Goal: Information Seeking & Learning: Learn about a topic

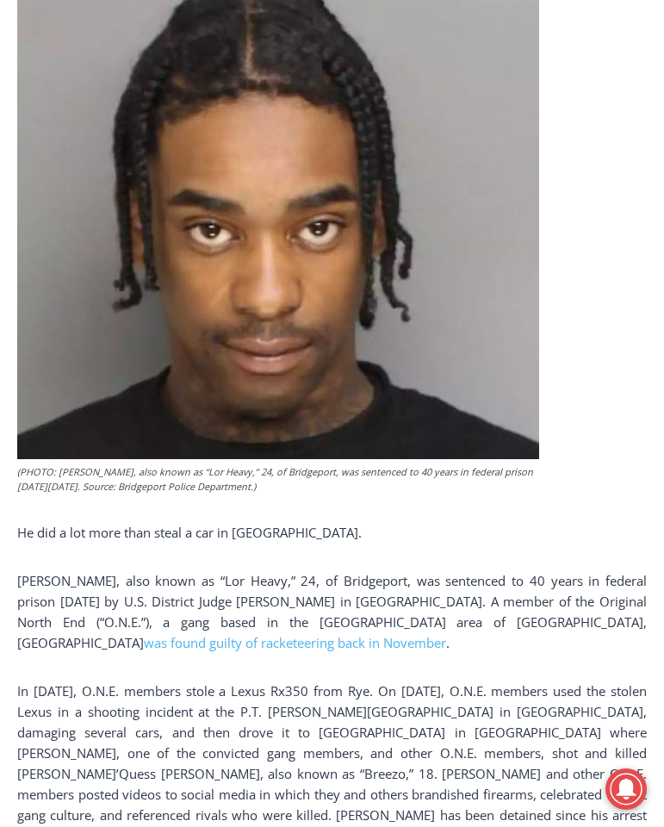
scroll to position [739, 0]
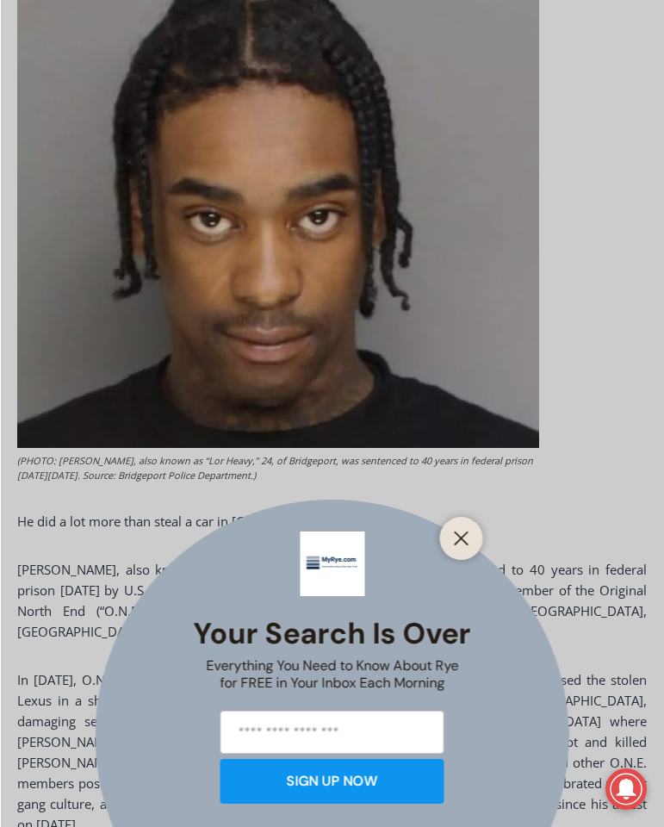
click at [481, 535] on div at bounding box center [461, 538] width 43 height 43
click at [468, 537] on icon "Close" at bounding box center [462, 539] width 16 height 16
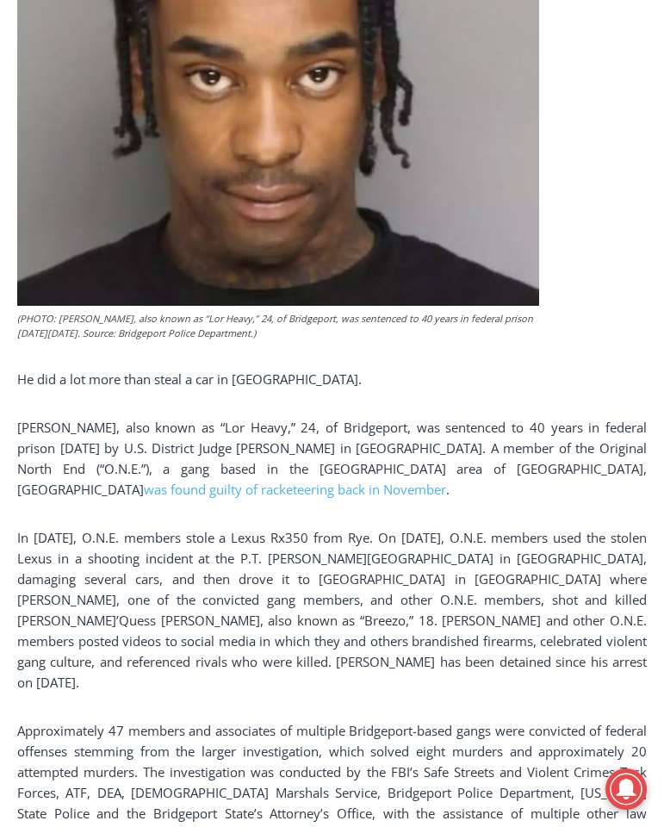
scroll to position [911, 0]
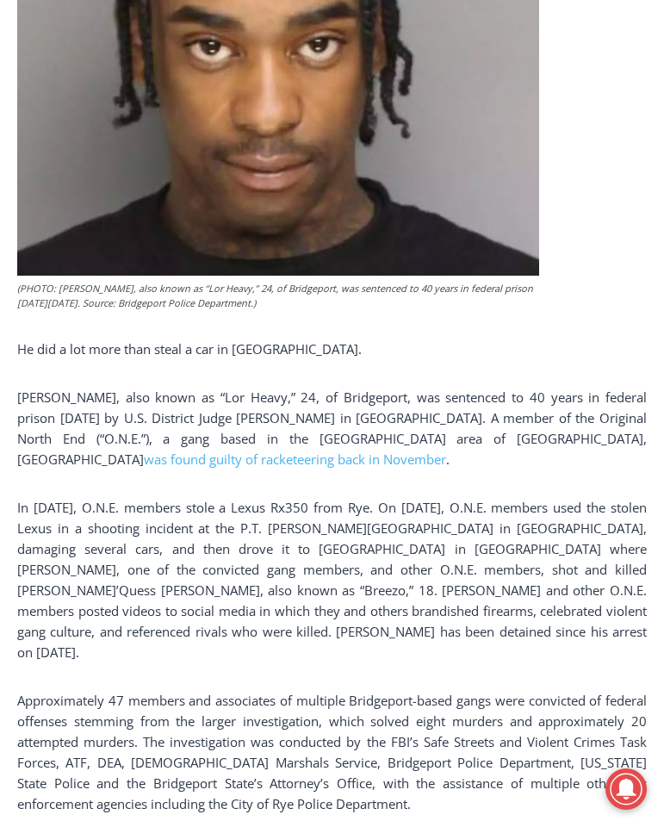
drag, startPoint x: 20, startPoint y: 506, endPoint x: 48, endPoint y: 507, distance: 28.5
click at [41, 507] on p "In [DATE], O.N.E. members stole a Lexus Rx350 from Rye. On [DATE], O.N.E. membe…" at bounding box center [332, 579] width 630 height 165
drag, startPoint x: 83, startPoint y: 507, endPoint x: 128, endPoint y: 507, distance: 45.7
click at [128, 507] on p "In [DATE], O.N.E. members stole a Lexus Rx350 from Rye. On [DATE], O.N.E. membe…" at bounding box center [332, 579] width 630 height 165
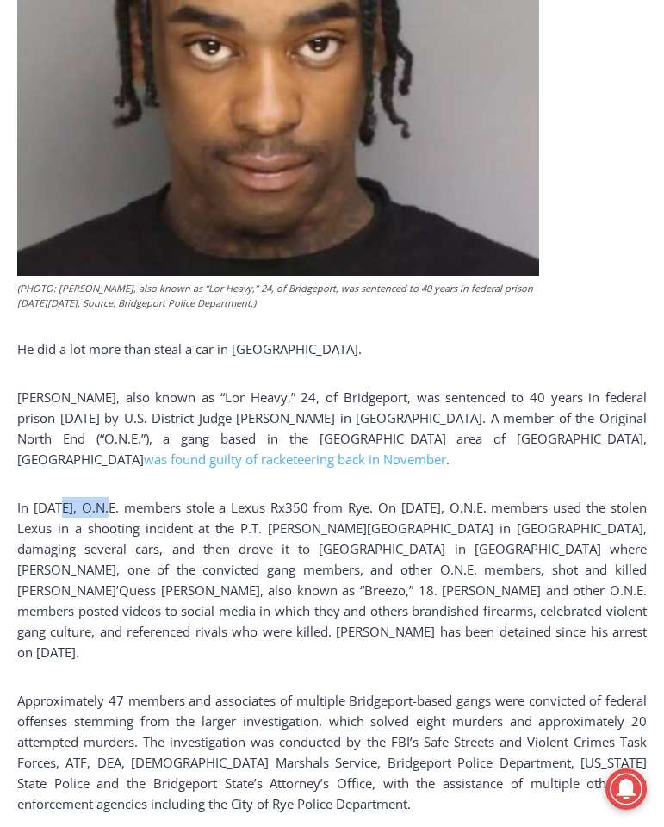
drag, startPoint x: 128, startPoint y: 507, endPoint x: 152, endPoint y: 507, distance: 24.1
click at [152, 507] on p "In [DATE], O.N.E. members stole a Lexus Rx350 from Rye. On [DATE], O.N.E. membe…" at bounding box center [332, 579] width 630 height 165
drag, startPoint x: 153, startPoint y: 507, endPoint x: 215, endPoint y: 507, distance: 62.0
click at [215, 507] on p "In [DATE], O.N.E. members stole a Lexus Rx350 from Rye. On [DATE], O.N.E. membe…" at bounding box center [332, 579] width 630 height 165
drag, startPoint x: 215, startPoint y: 507, endPoint x: 265, endPoint y: 509, distance: 50.0
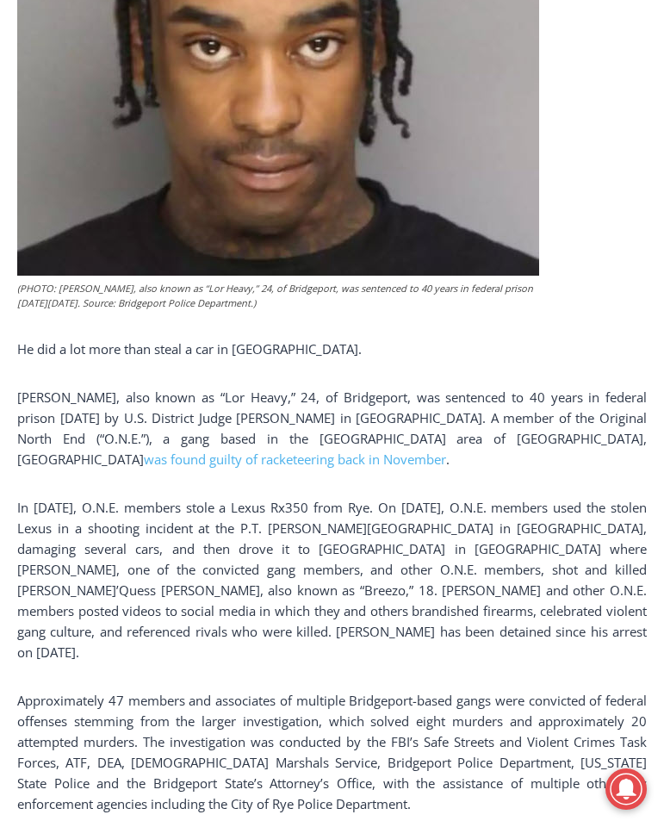
click at [265, 509] on p "In [DATE], O.N.E. members stole a Lexus Rx350 from Rye. On [DATE], O.N.E. membe…" at bounding box center [332, 579] width 630 height 165
drag, startPoint x: 462, startPoint y: 505, endPoint x: 680, endPoint y: 512, distance: 218.9
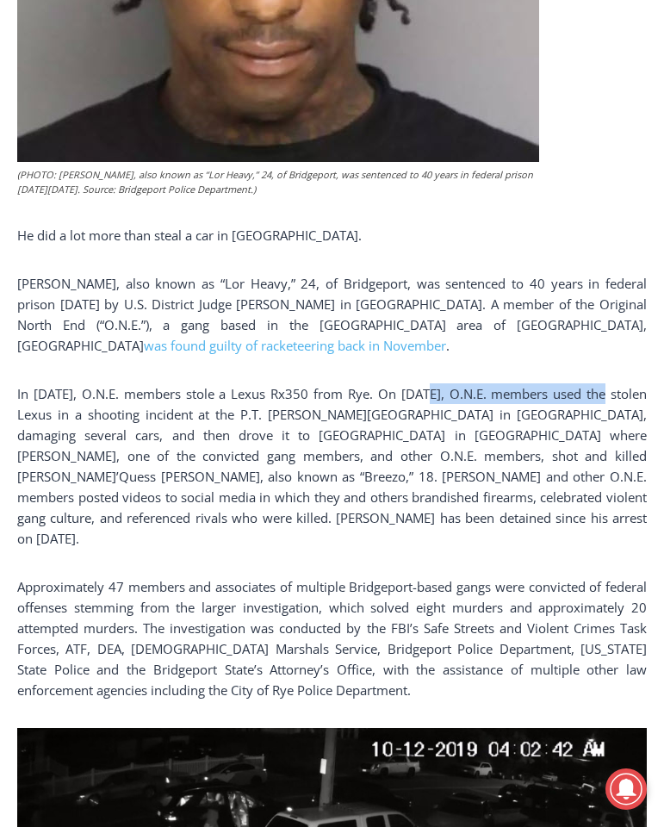
scroll to position [1032, 0]
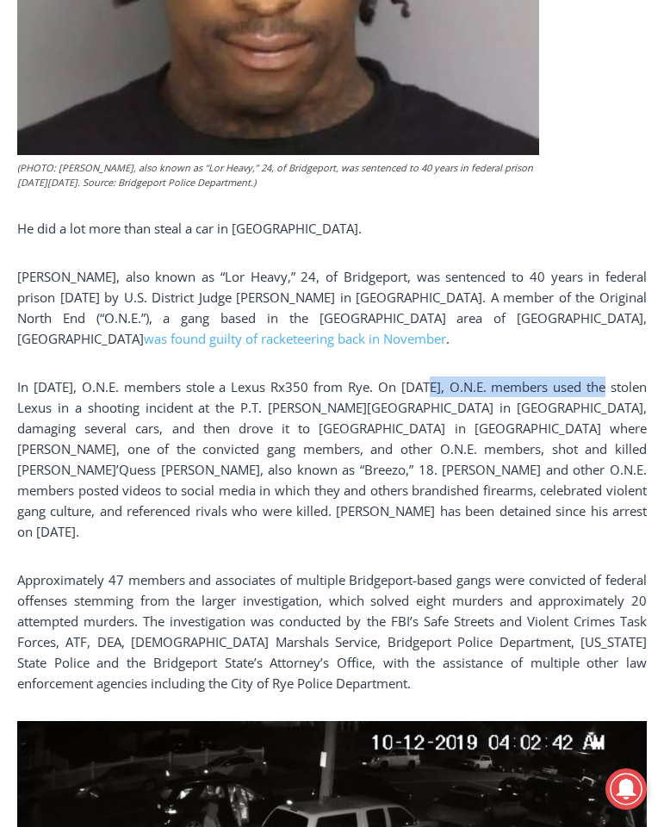
click at [50, 406] on p "In [DATE], O.N.E. members stole a Lexus Rx350 from Rye. On [DATE], O.N.E. membe…" at bounding box center [332, 458] width 630 height 165
drag, startPoint x: 159, startPoint y: 462, endPoint x: 193, endPoint y: 474, distance: 35.7
click at [193, 474] on p "In [DATE], O.N.E. members stole a Lexus Rx350 from Rye. On [DATE], O.N.E. membe…" at bounding box center [332, 458] width 630 height 165
drag, startPoint x: 193, startPoint y: 474, endPoint x: 259, endPoint y: 471, distance: 66.4
click at [259, 471] on p "In [DATE], O.N.E. members stole a Lexus Rx350 from Rye. On [DATE], O.N.E. membe…" at bounding box center [332, 458] width 630 height 165
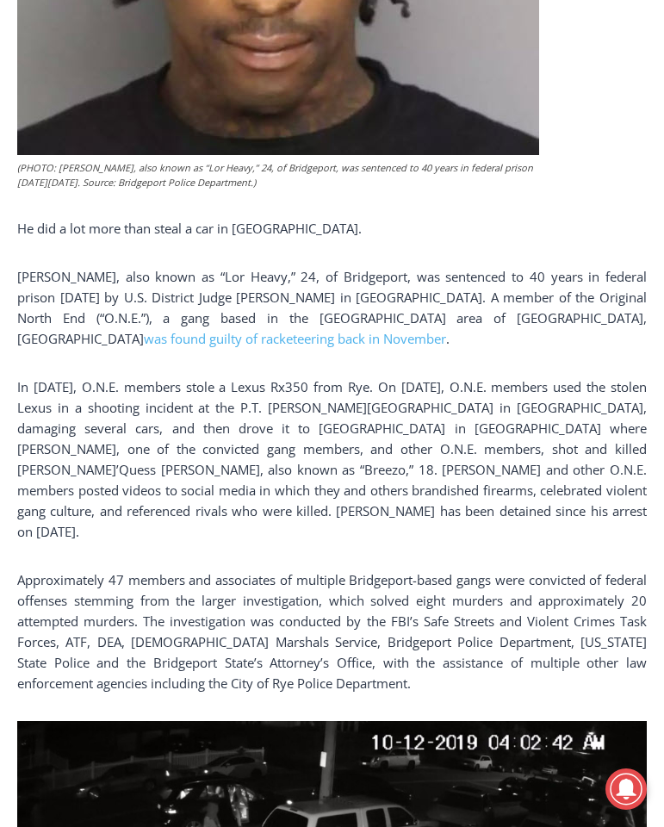
click at [415, 488] on p "In [DATE], O.N.E. members stole a Lexus Rx350 from Rye. On [DATE], O.N.E. membe…" at bounding box center [332, 458] width 630 height 165
drag, startPoint x: 431, startPoint y: 478, endPoint x: 624, endPoint y: 471, distance: 193.1
click at [624, 471] on p "In [DATE], O.N.E. members stole a Lexus Rx350 from Rye. On [DATE], O.N.E. membe…" at bounding box center [332, 458] width 630 height 165
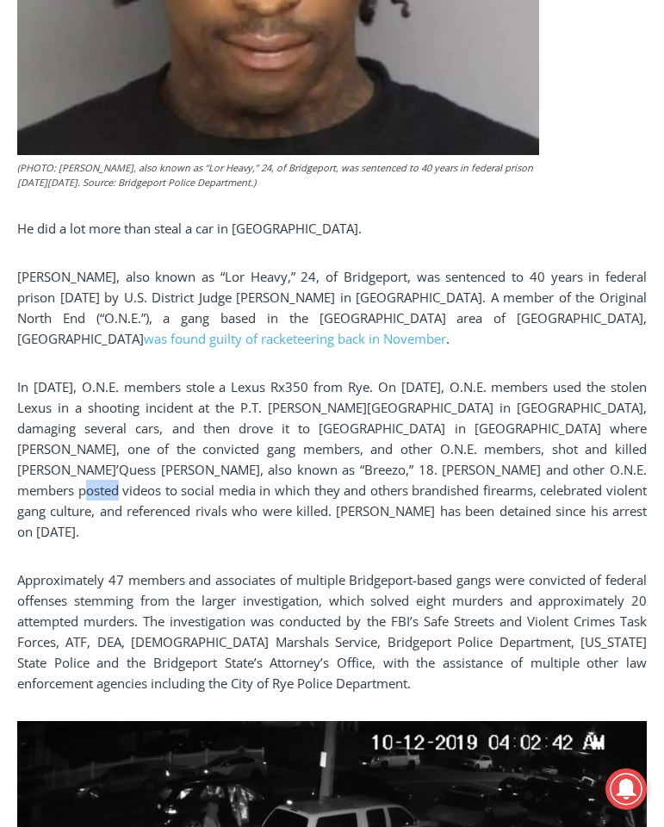
click at [624, 471] on p "In [DATE], O.N.E. members stole a Lexus Rx350 from Rye. On [DATE], O.N.E. membe…" at bounding box center [332, 458] width 630 height 165
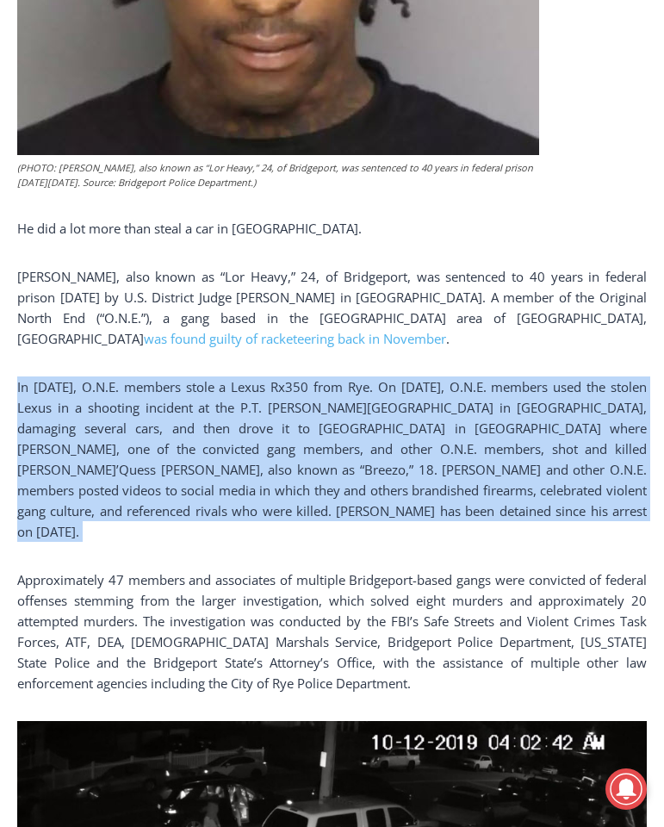
drag, startPoint x: 624, startPoint y: 471, endPoint x: 568, endPoint y: 478, distance: 55.6
click at [568, 478] on p "In [DATE], O.N.E. members stole a Lexus Rx350 from Rye. On [DATE], O.N.E. membe…" at bounding box center [332, 458] width 630 height 165
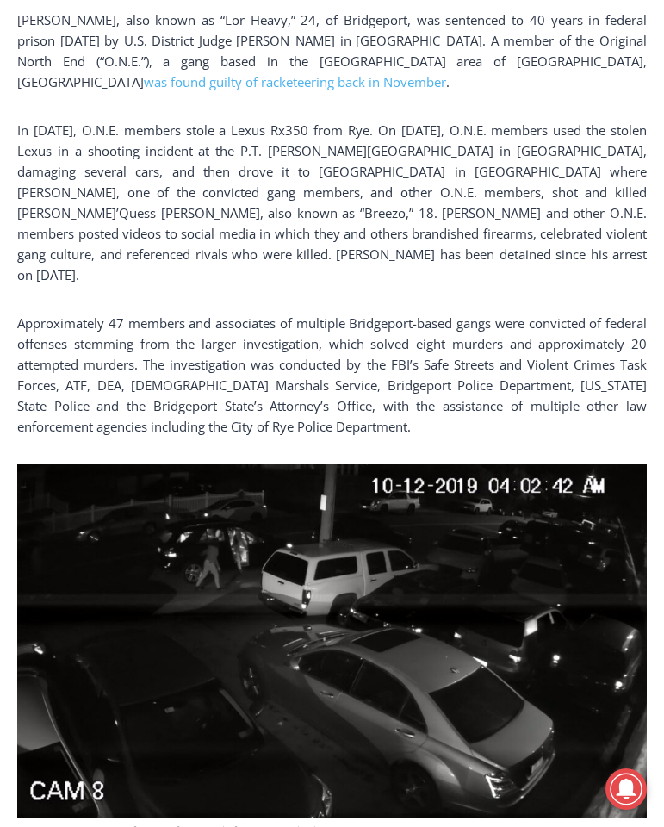
scroll to position [1290, 0]
